Goal: Information Seeking & Learning: Check status

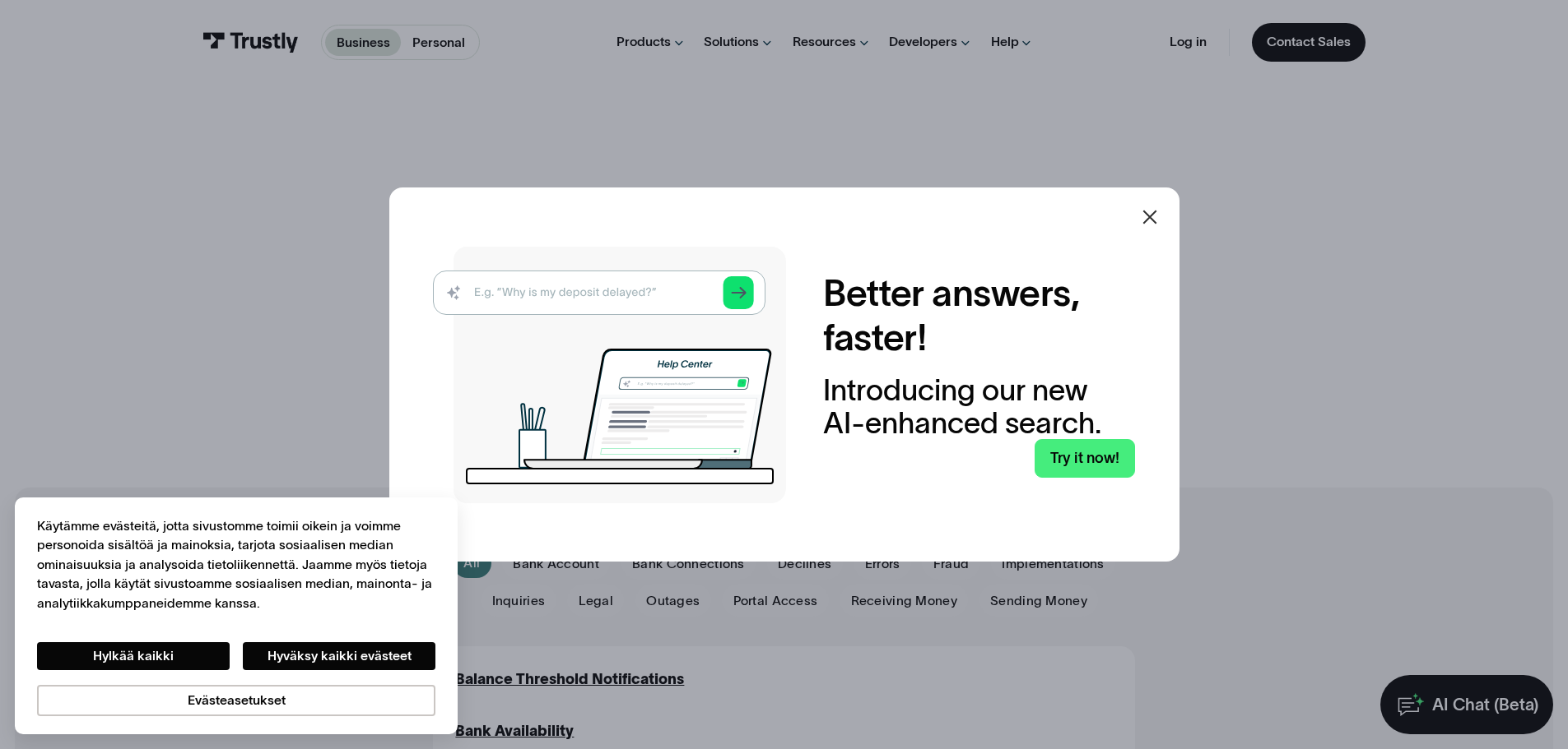
click at [1145, 216] on div at bounding box center [1150, 217] width 39 height 39
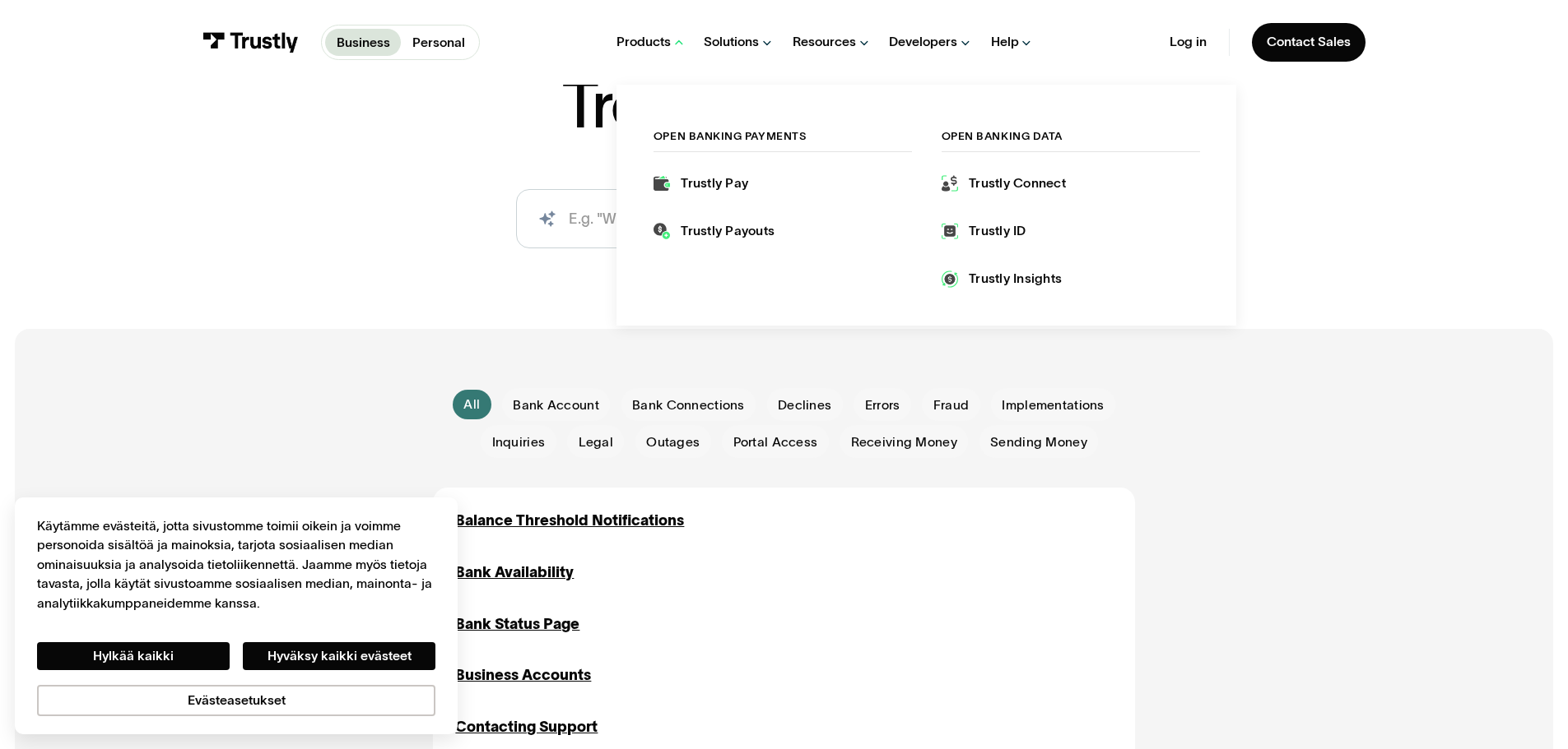
scroll to position [165, 0]
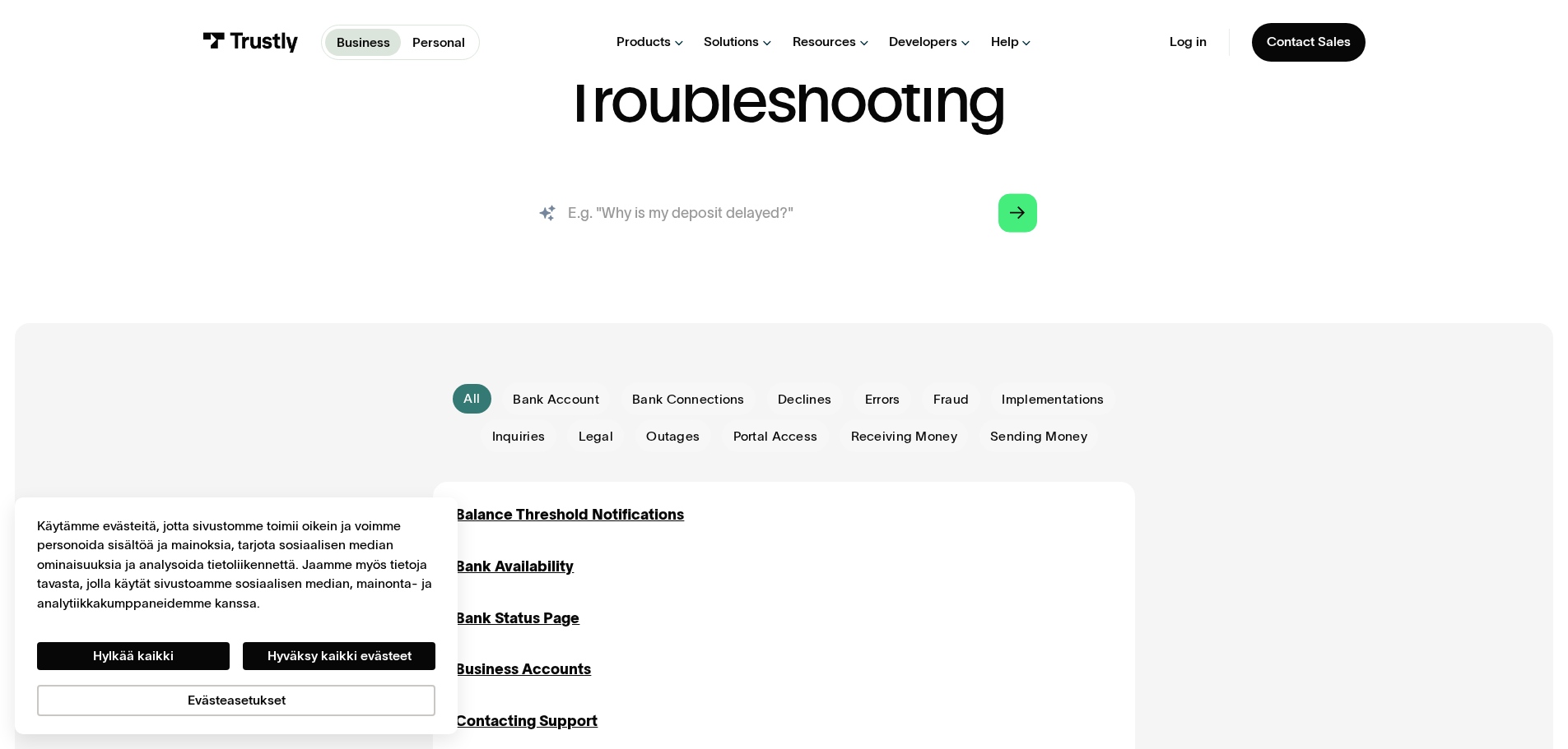
click at [738, 220] on input "search" at bounding box center [783, 213] width 535 height 59
click at [685, 408] on span "Bank Connections" at bounding box center [688, 399] width 112 height 18
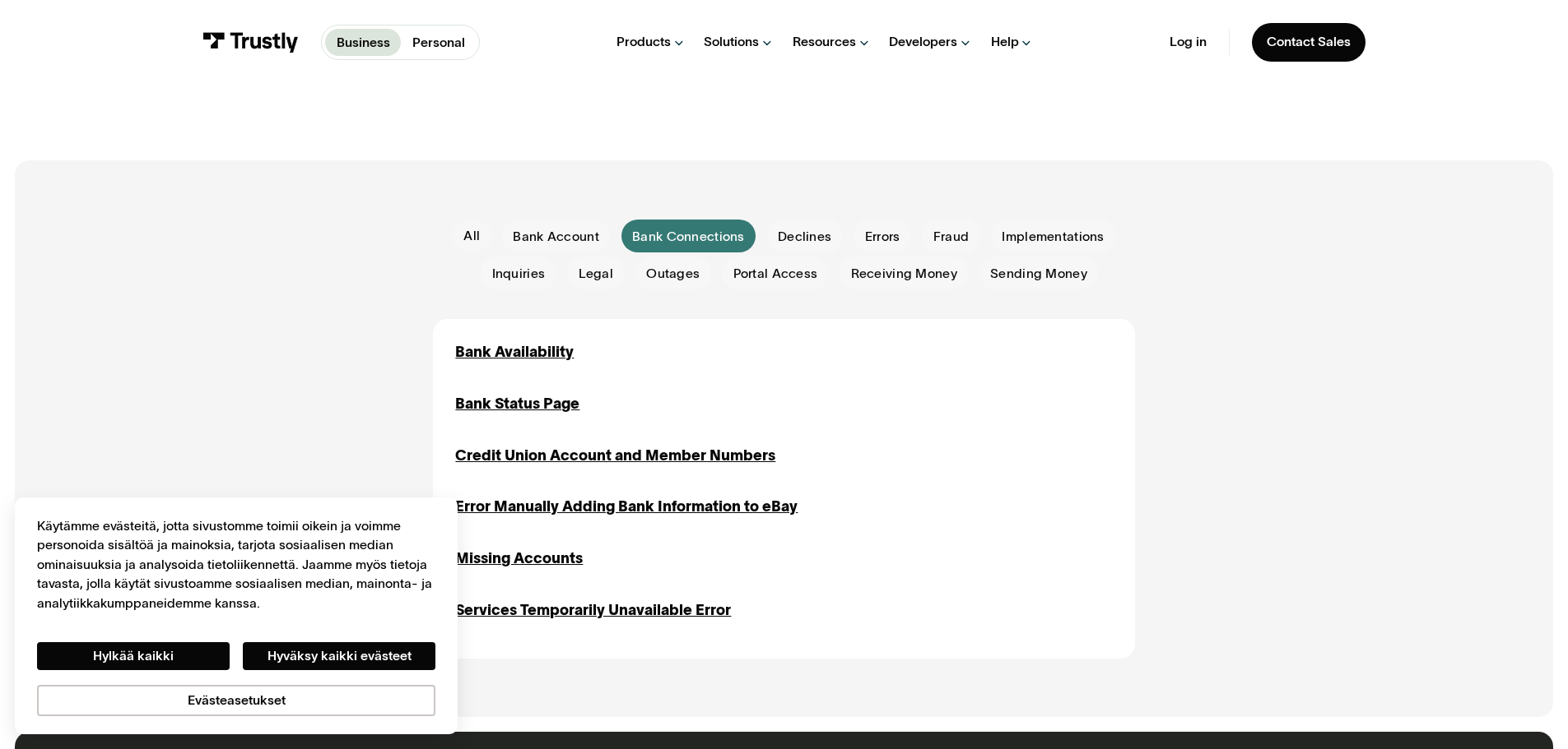
scroll to position [329, 0]
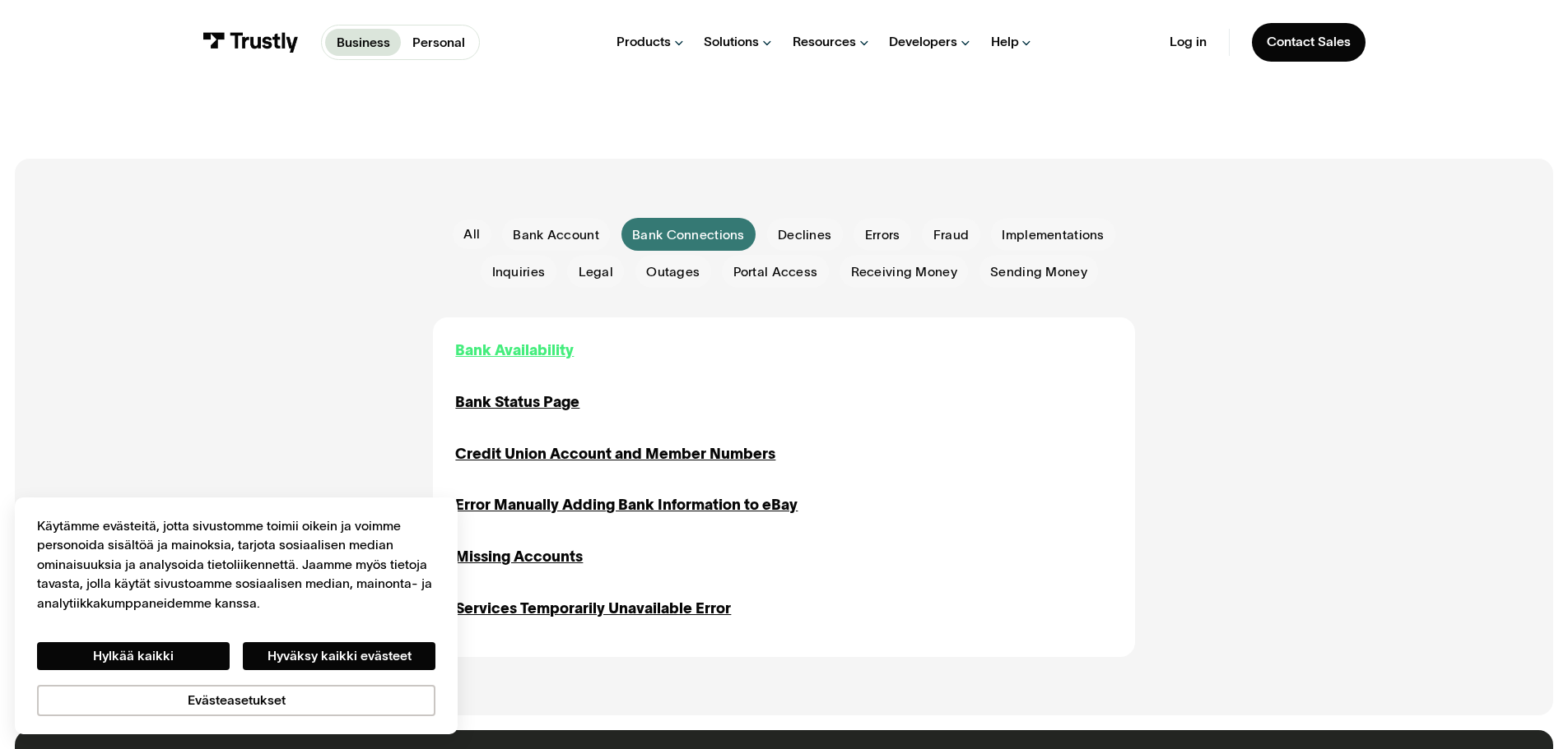
click at [530, 344] on div "Bank Availability" at bounding box center [514, 350] width 119 height 22
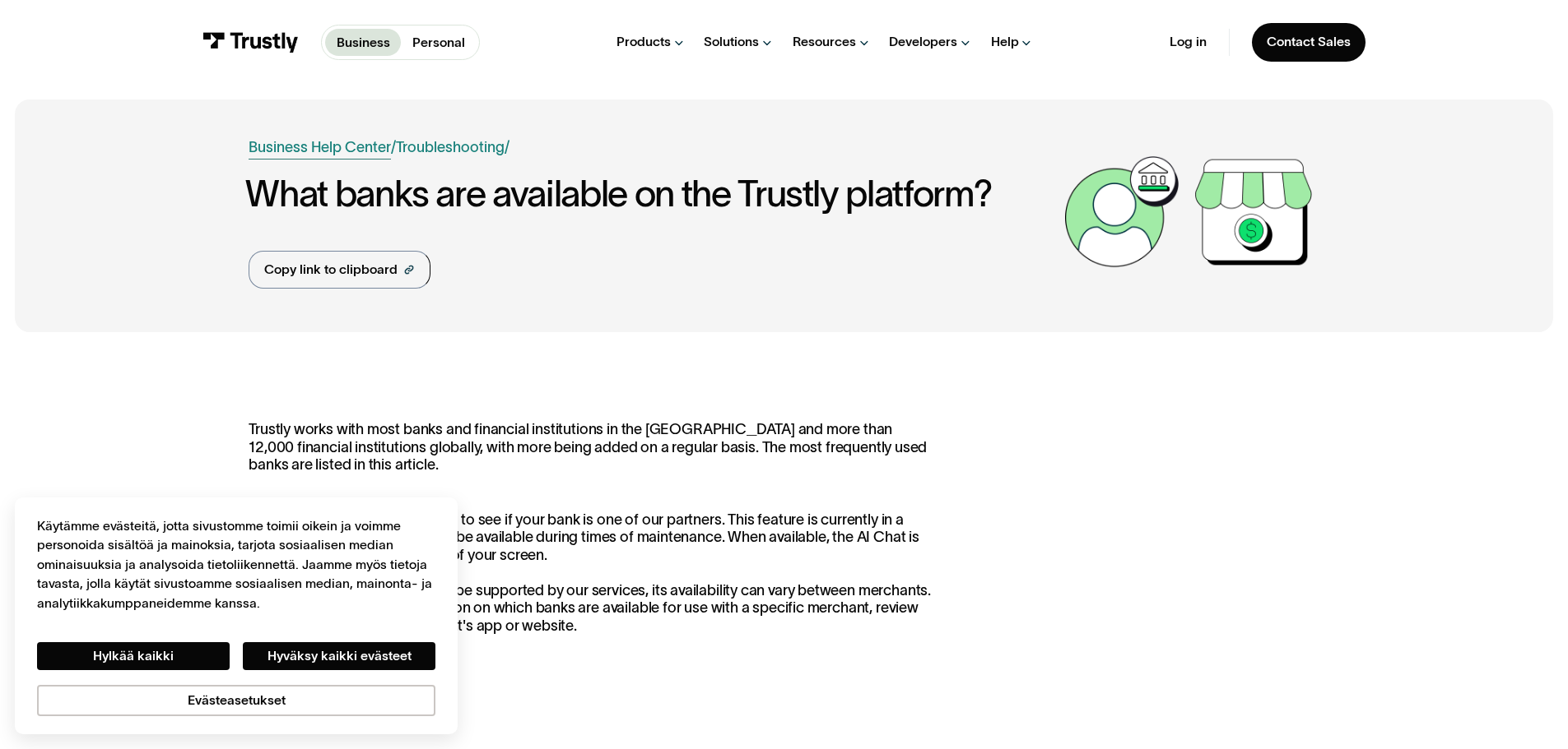
click at [367, 153] on link "Business Help Center" at bounding box center [320, 147] width 142 height 22
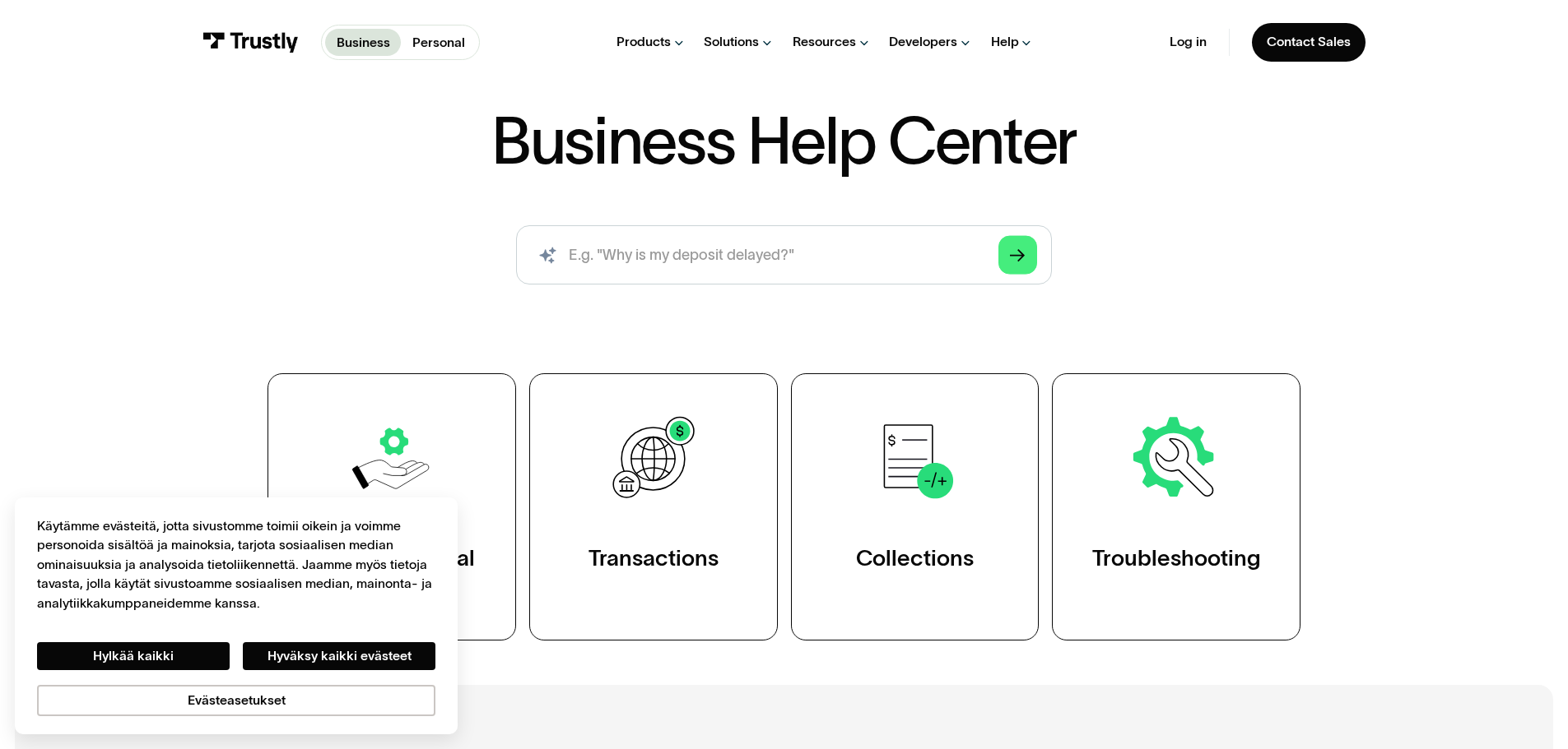
scroll to position [82, 0]
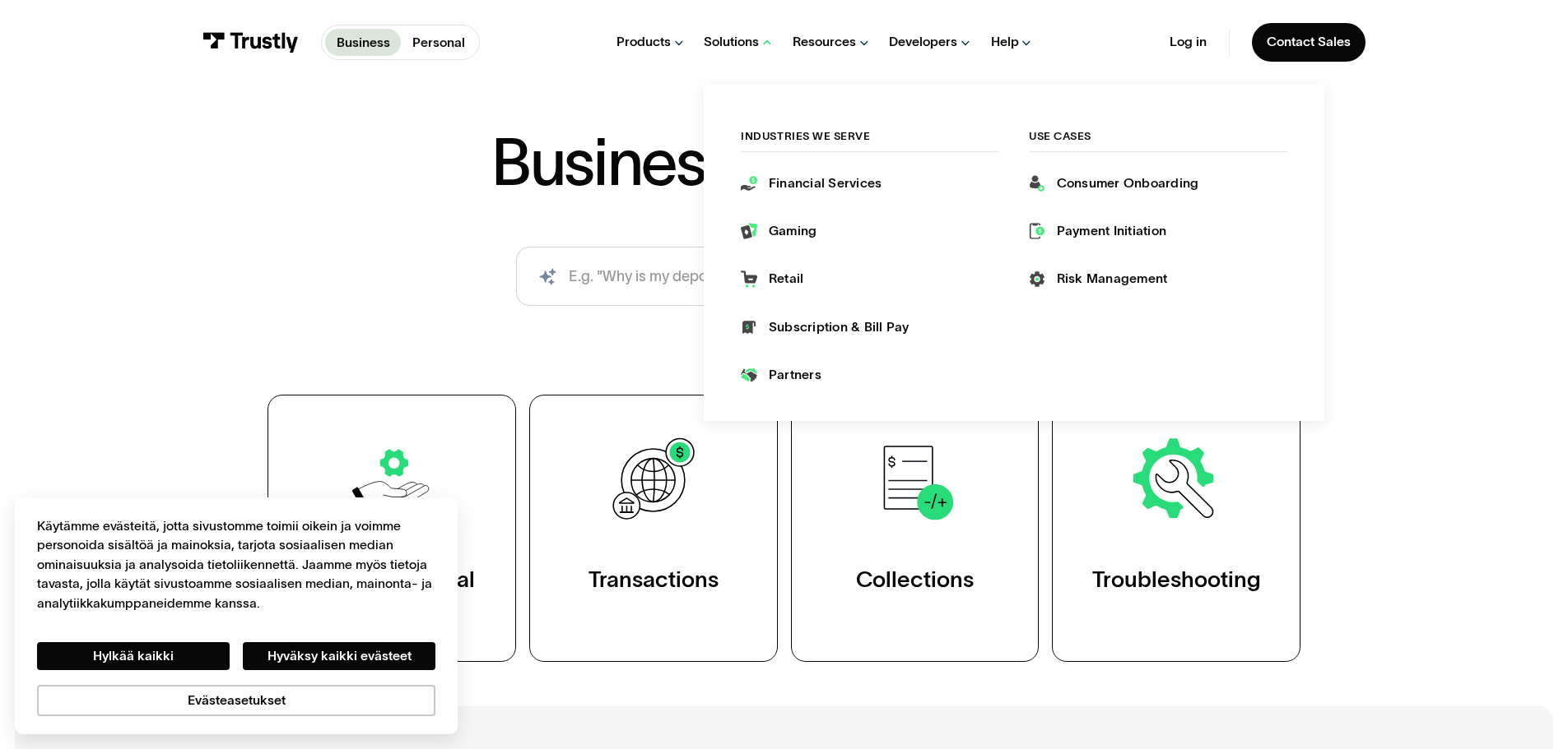
drag, startPoint x: 832, startPoint y: 223, endPoint x: 820, endPoint y: 222, distance: 12.0
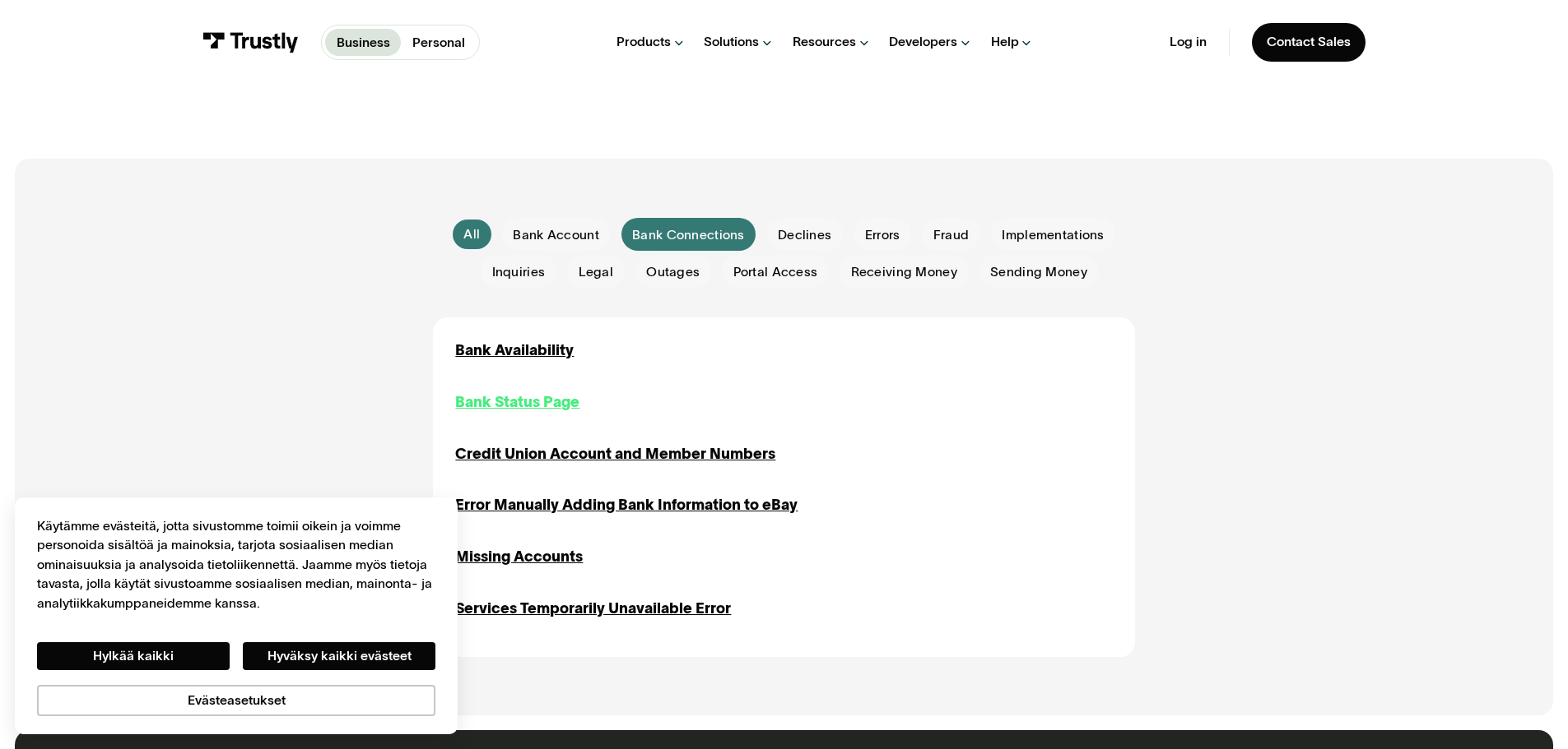
click at [536, 406] on div "Bank Status Page" at bounding box center [517, 402] width 125 height 22
